Goal: Transaction & Acquisition: Purchase product/service

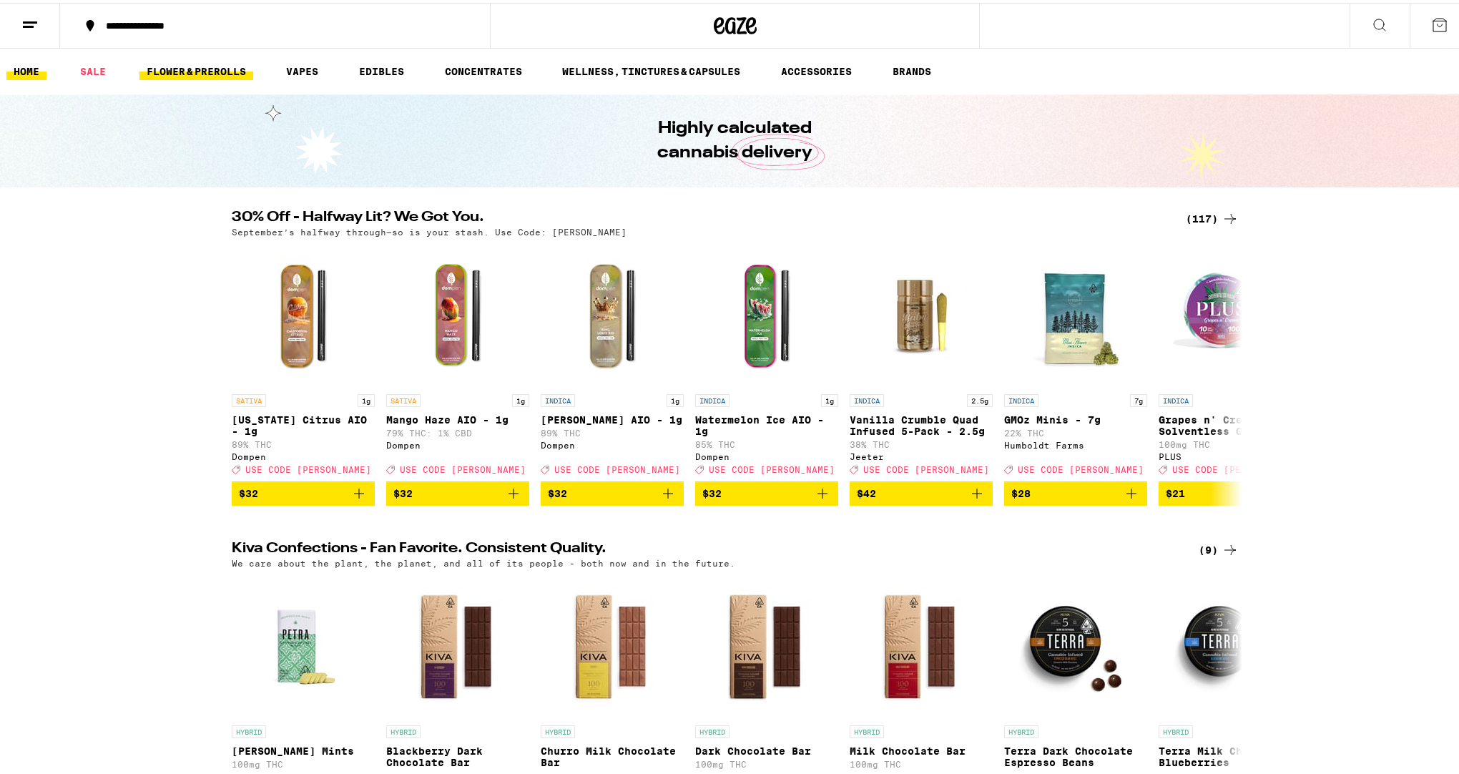
click at [210, 62] on link "FLOWER & PREROLLS" at bounding box center [196, 68] width 114 height 17
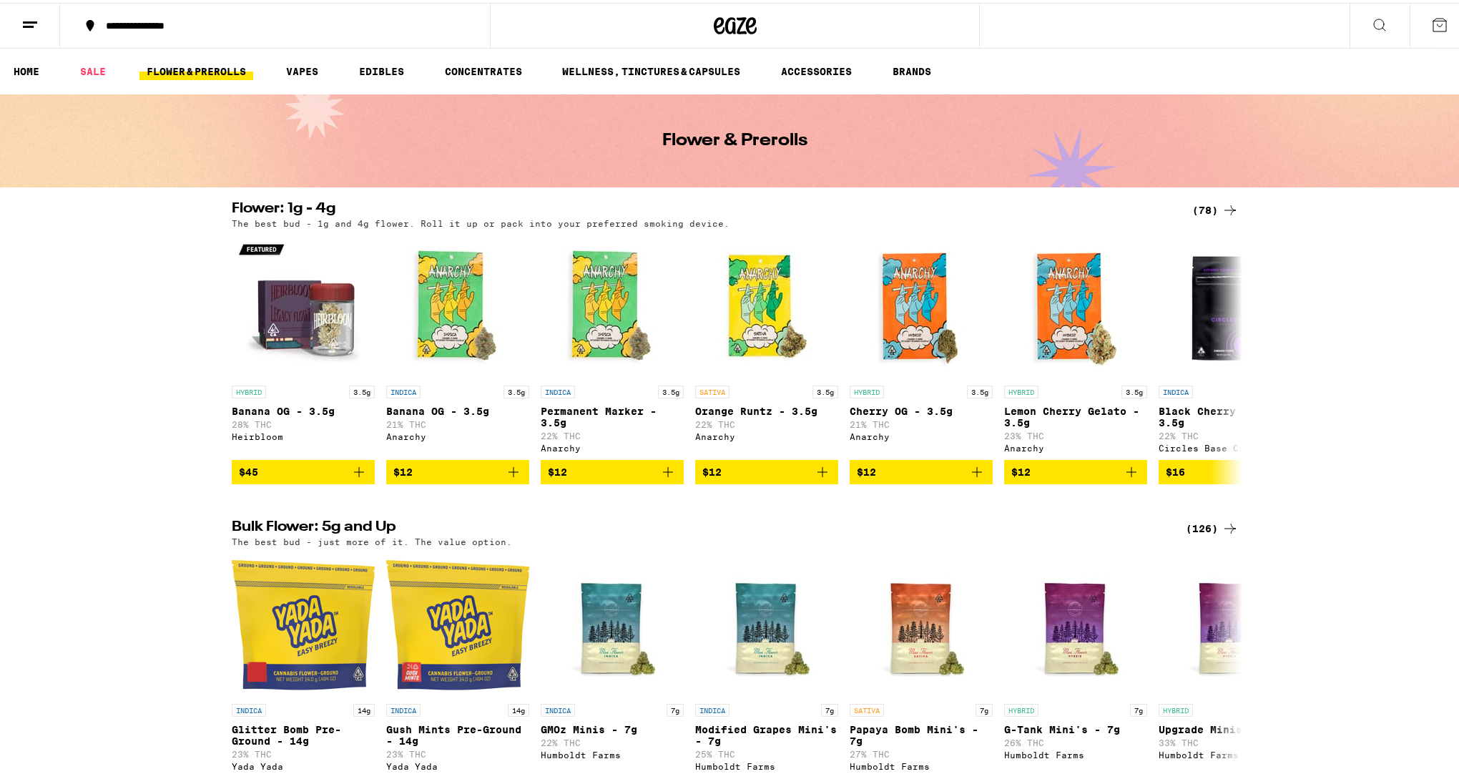
click at [1221, 203] on icon at bounding box center [1229, 207] width 17 height 17
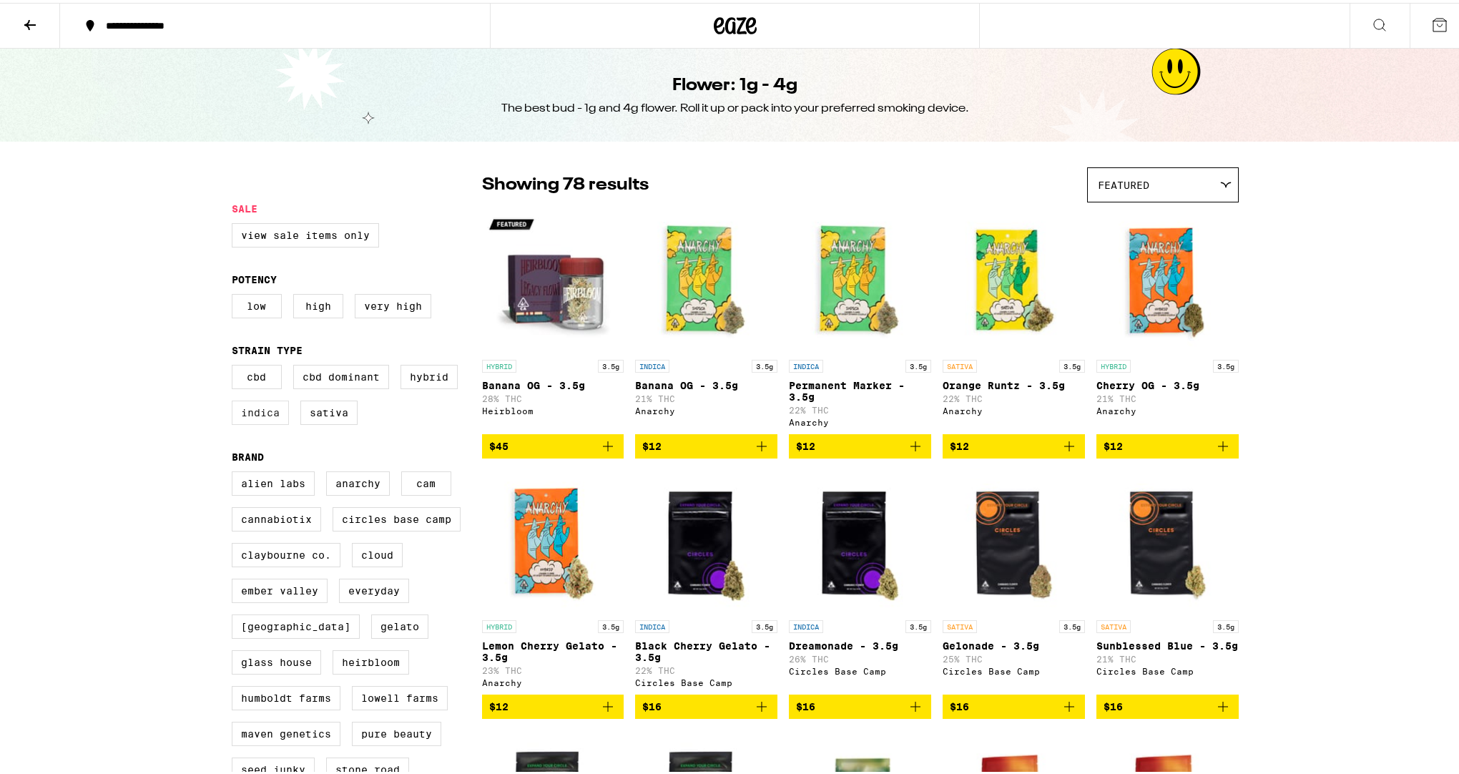
click at [258, 418] on label "Indica" at bounding box center [260, 410] width 57 height 24
click at [235, 365] on input "Indica" at bounding box center [235, 364] width 1 height 1
checkbox input "true"
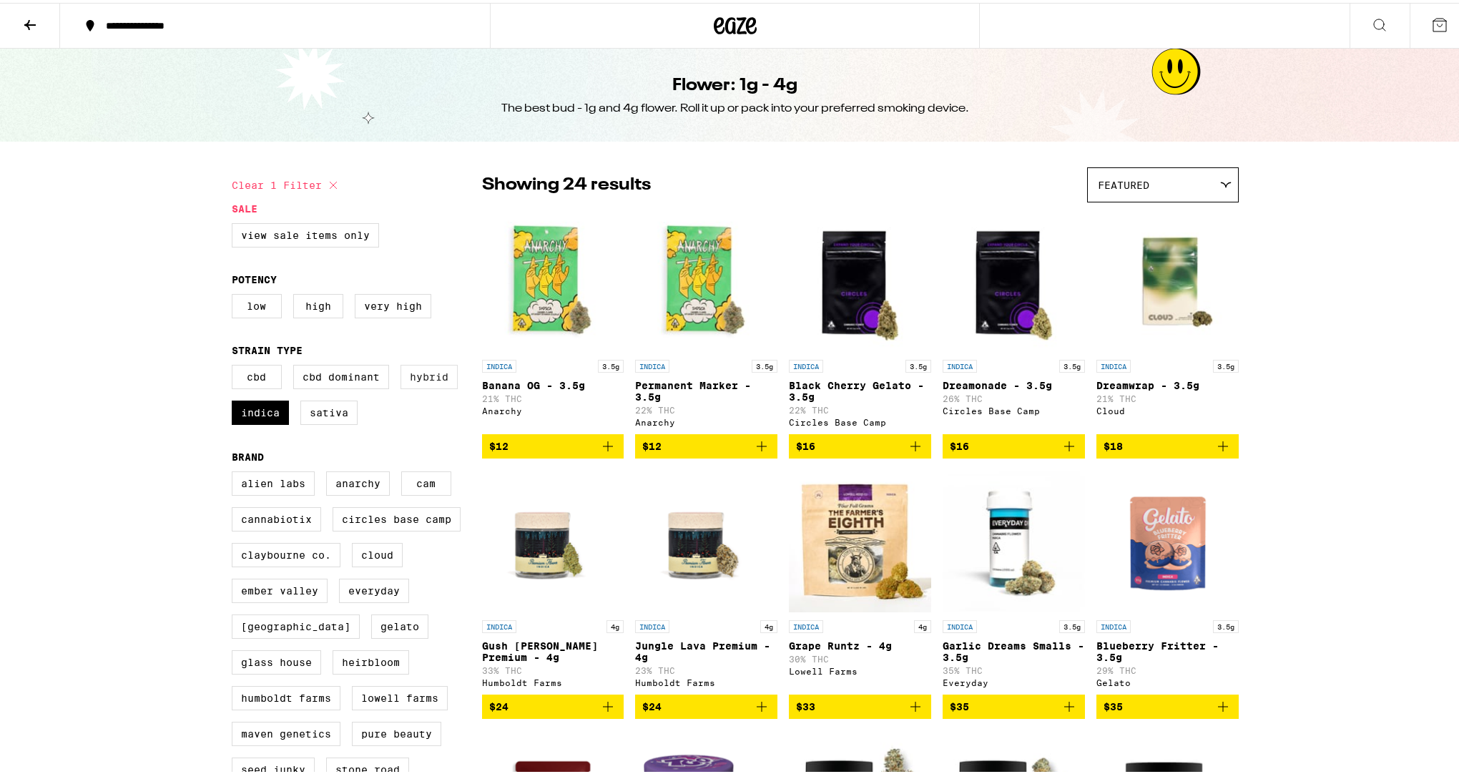
click at [431, 379] on label "Hybrid" at bounding box center [428, 374] width 57 height 24
click at [235, 365] on input "Hybrid" at bounding box center [235, 364] width 1 height 1
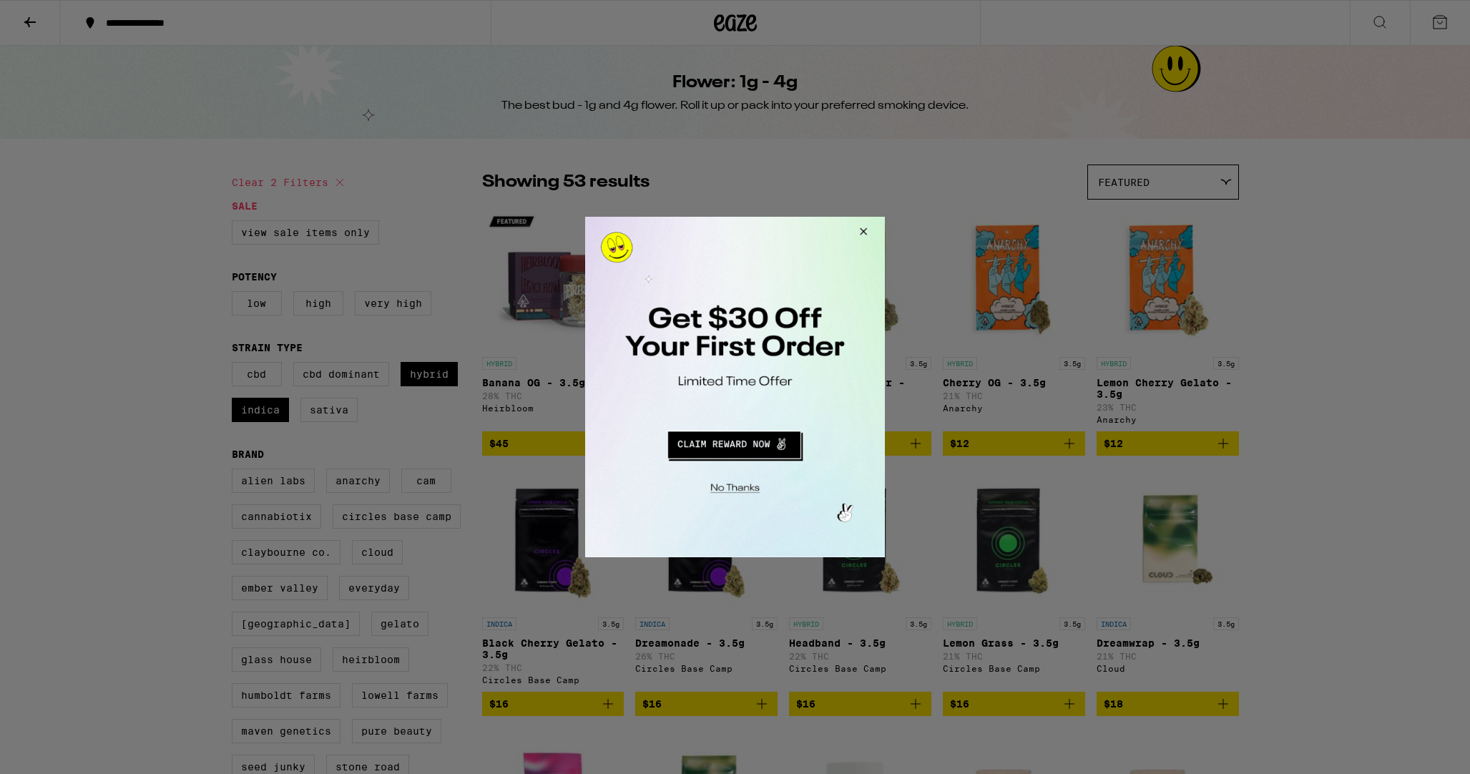
checkbox input "false"
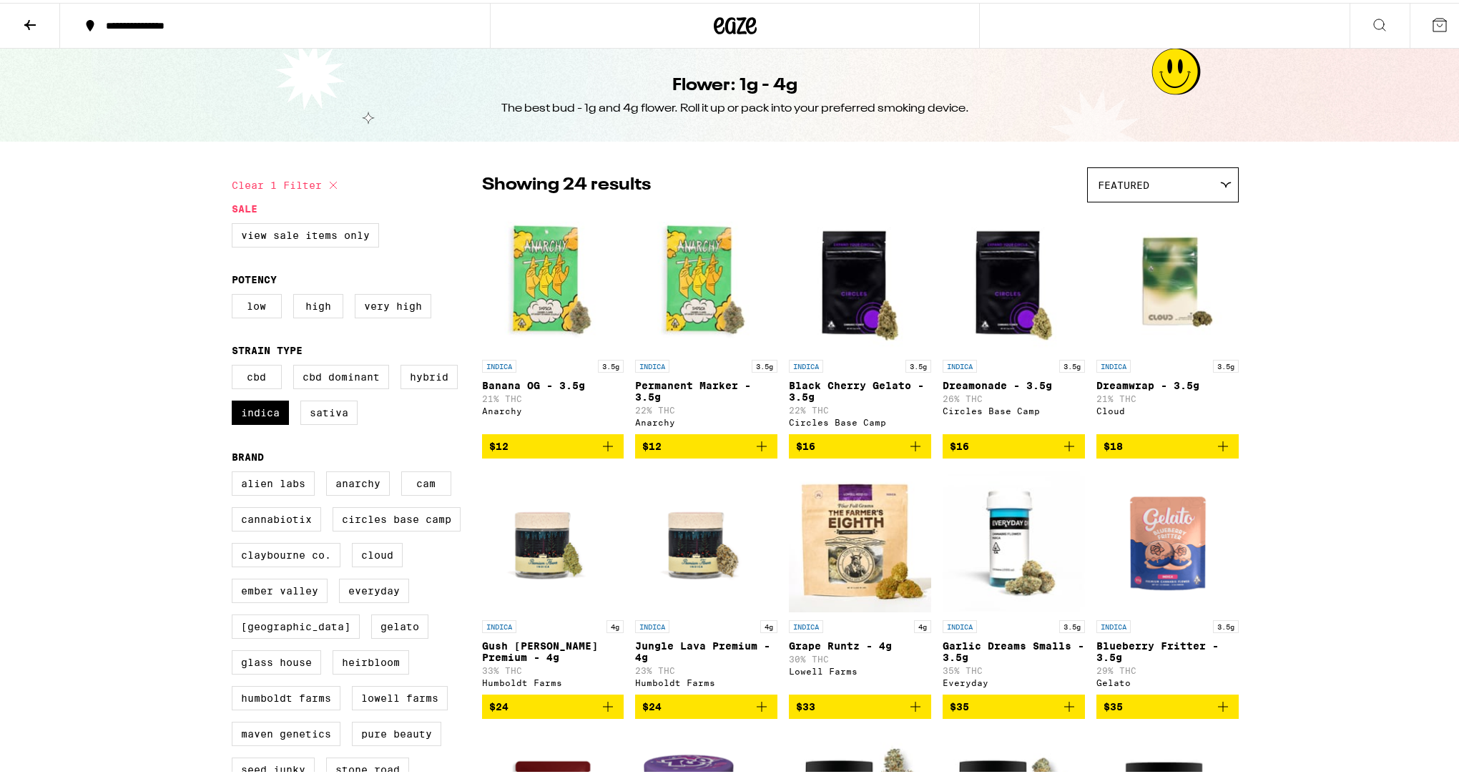
checkbox input "false"
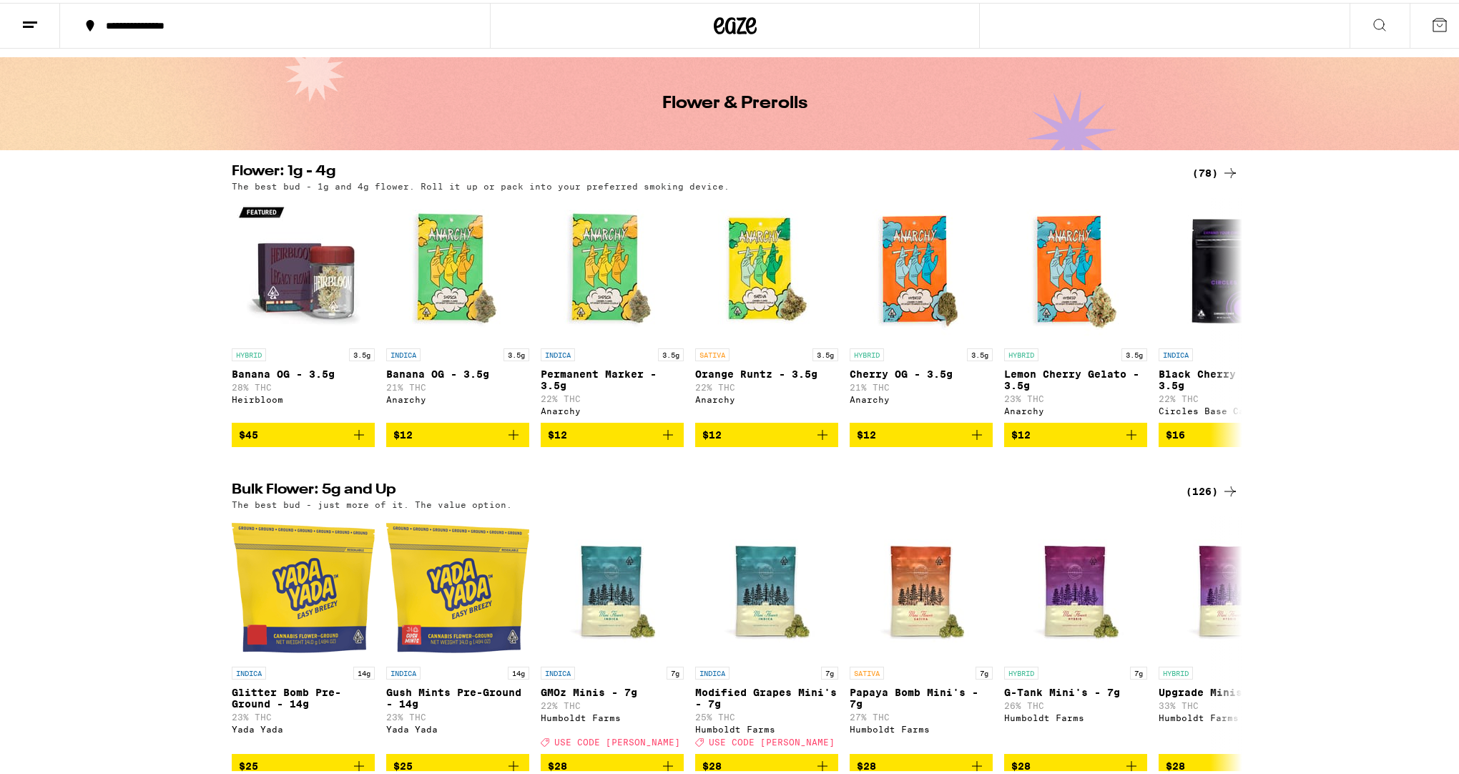
scroll to position [97, 0]
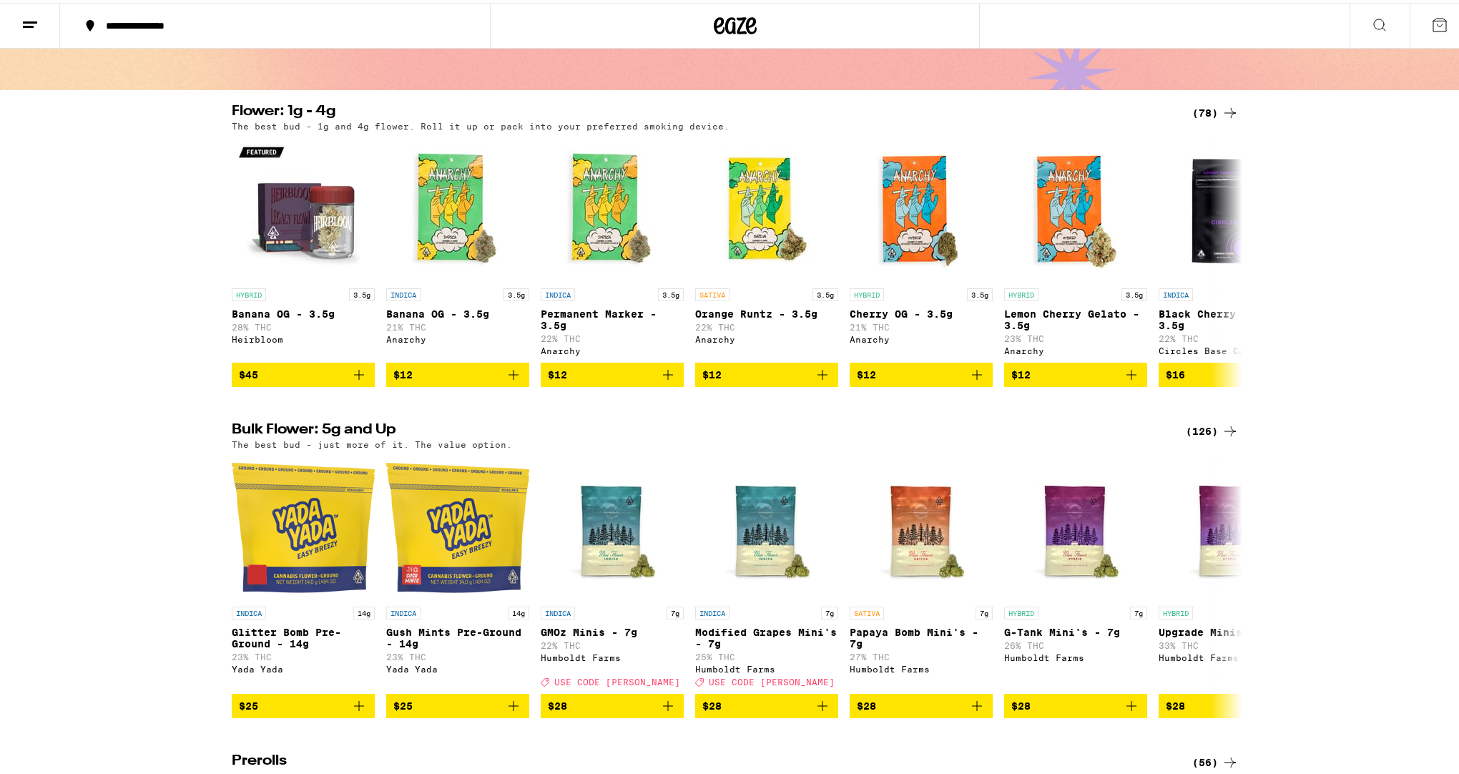
click at [1198, 433] on div "(126)" at bounding box center [1212, 428] width 53 height 17
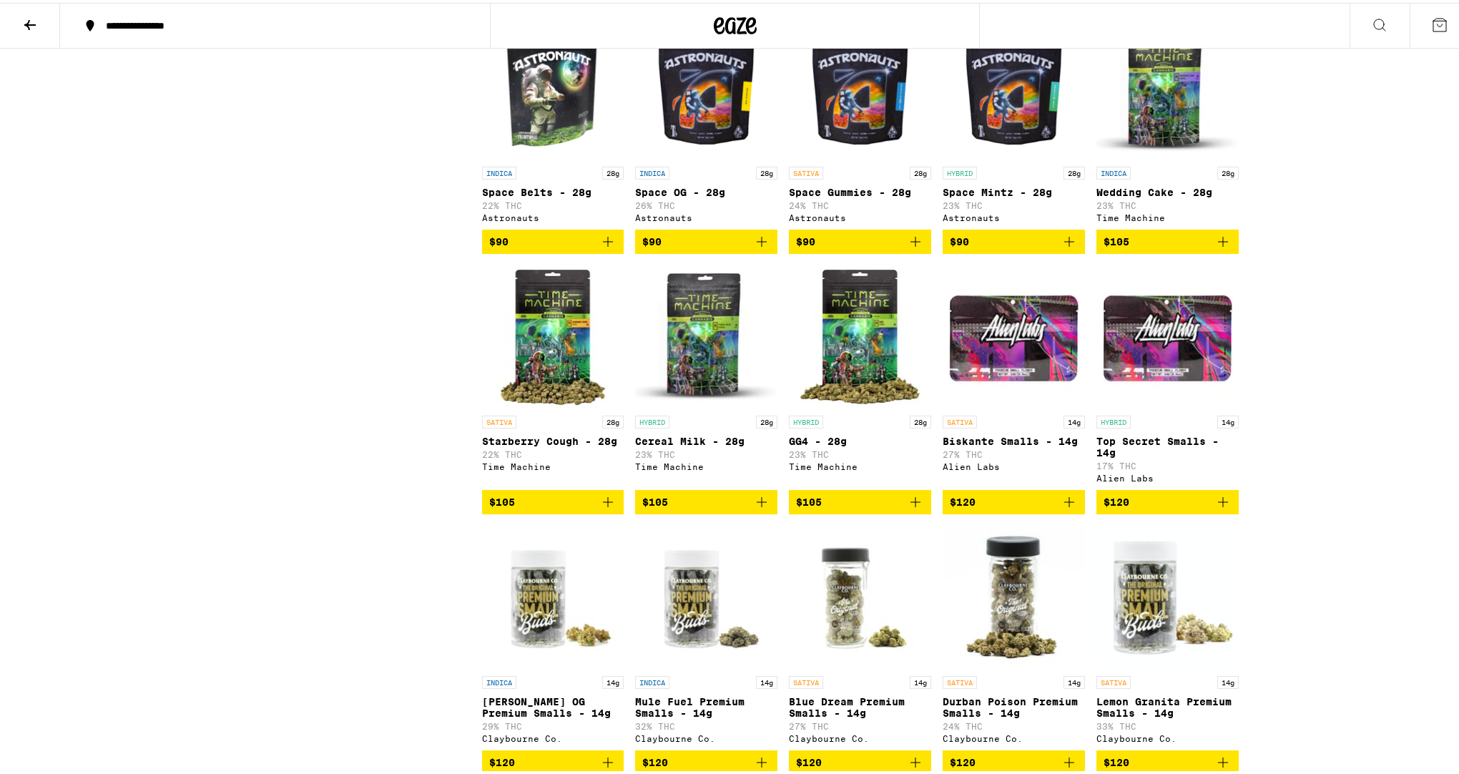
scroll to position [3946, 0]
